Goal: Navigation & Orientation: Understand site structure

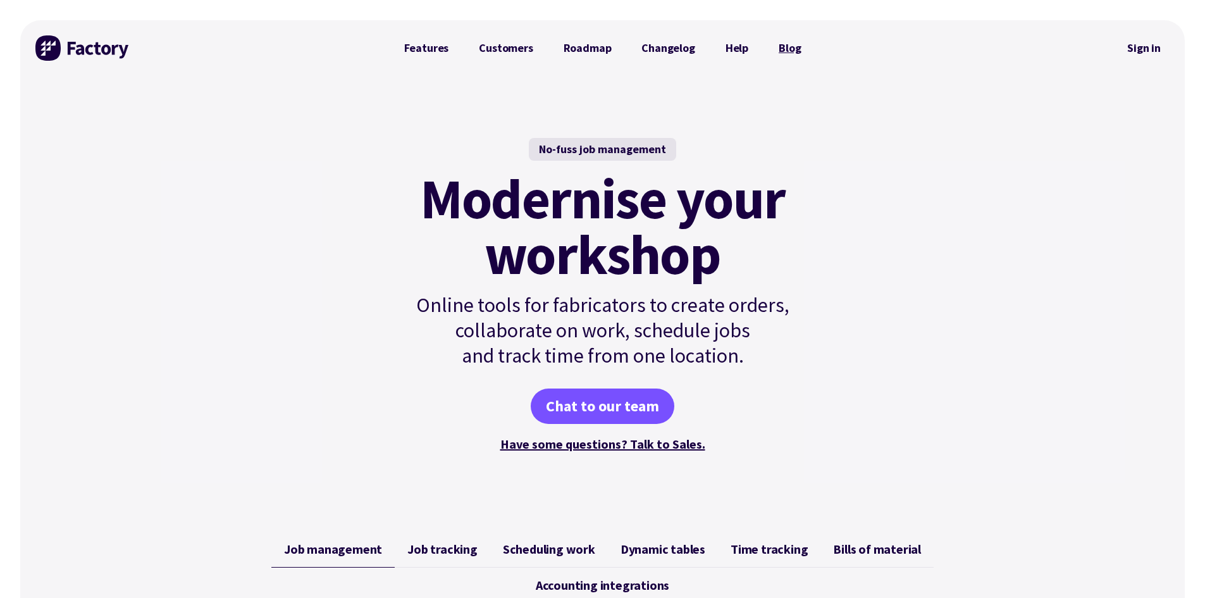
click at [795, 51] on link "Blog" at bounding box center [789, 47] width 52 height 25
click at [507, 48] on link "Customers" at bounding box center [505, 47] width 84 height 25
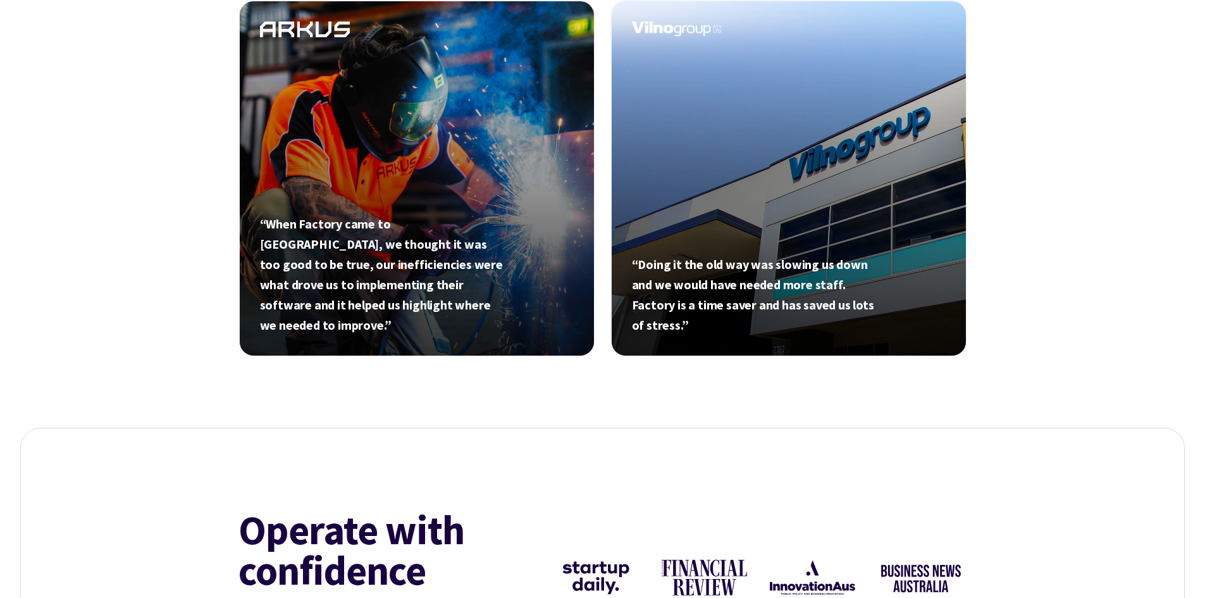
scroll to position [948, 0]
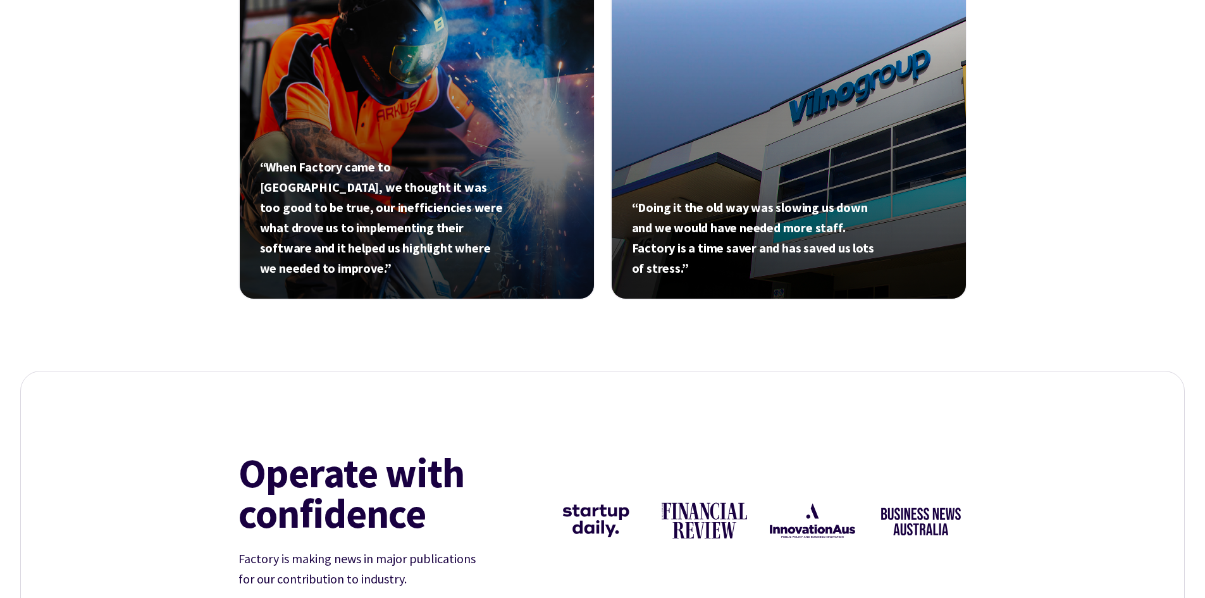
click at [740, 243] on link at bounding box center [788, 121] width 357 height 357
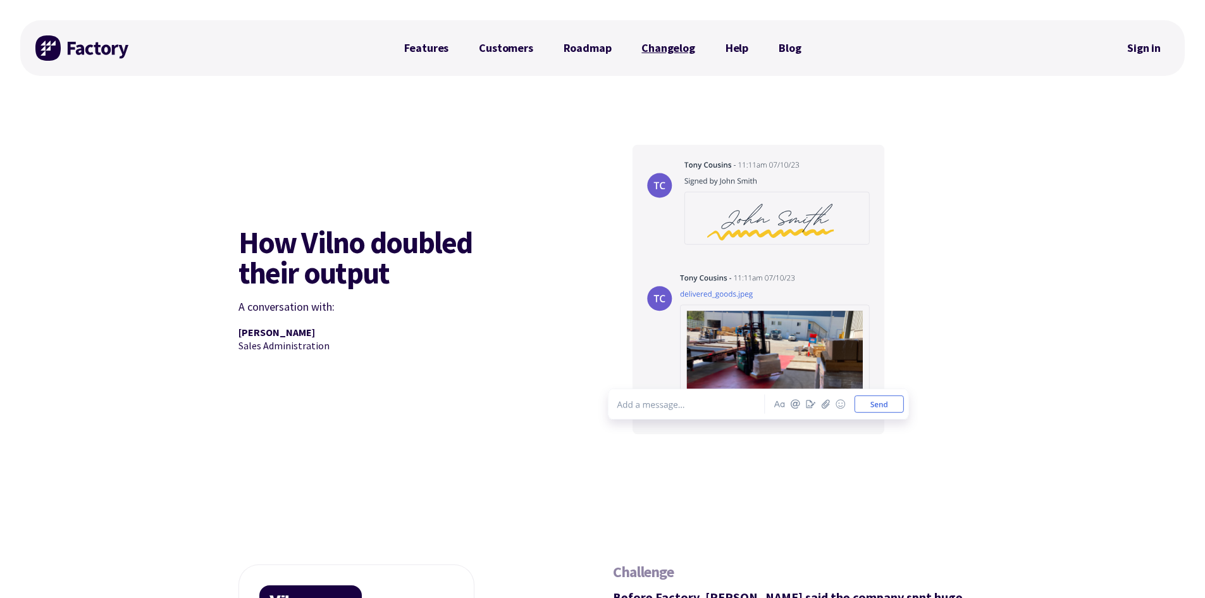
click at [669, 46] on link "Changelog" at bounding box center [667, 47] width 83 height 25
click at [580, 47] on link "Roadmap" at bounding box center [587, 47] width 78 height 25
